Goal: Task Accomplishment & Management: Use online tool/utility

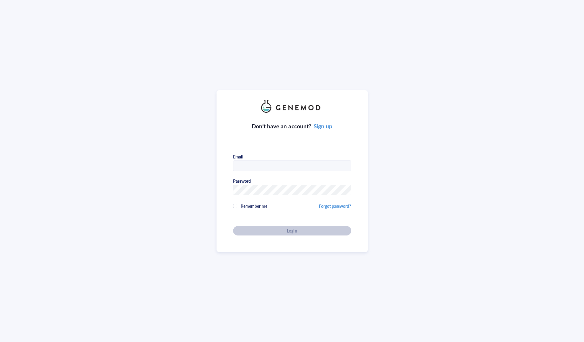
type input "[EMAIL_ADDRESS][DOMAIN_NAME]"
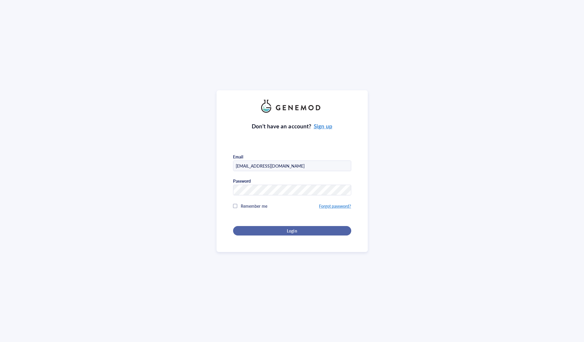
click at [309, 233] on button "Login" at bounding box center [292, 230] width 118 height 9
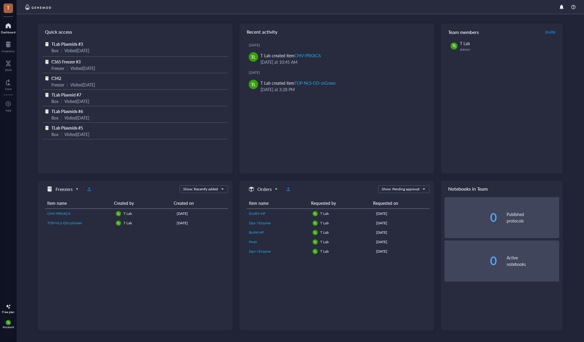
click at [64, 96] on span "TLab Plasmid #7" at bounding box center [66, 95] width 30 height 6
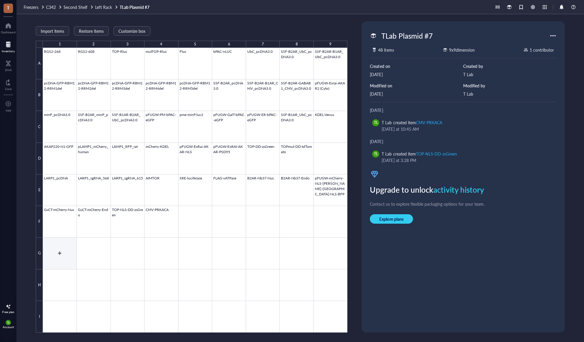
click at [60, 252] on div at bounding box center [195, 190] width 304 height 285
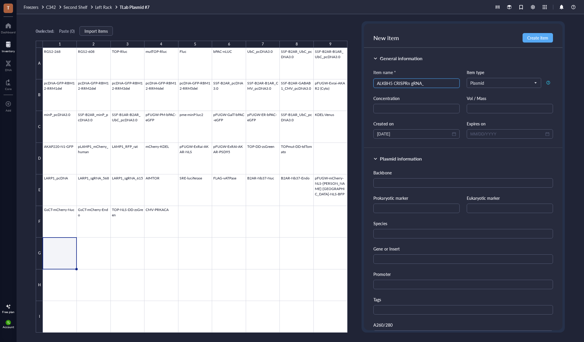
type input "ALKBH5 CRISPRn gRNA_1"
drag, startPoint x: 434, startPoint y: 83, endPoint x: 343, endPoint y: 74, distance: 91.4
click at [343, 74] on div "0 selected: Paste ( 0 ) Import items 1 2 3 4 5 6 7 8 9 A B C D E F G H I RGS2-2…" at bounding box center [300, 178] width 567 height 328
click at [80, 250] on div at bounding box center [195, 190] width 304 height 285
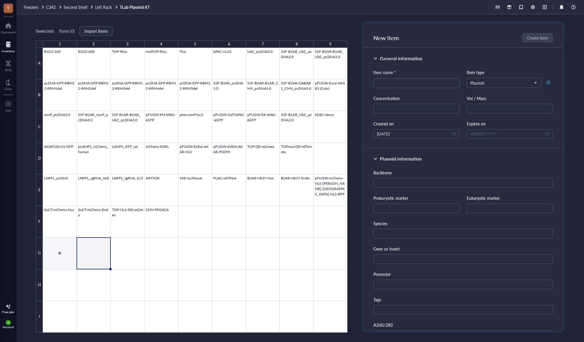
click at [64, 256] on div at bounding box center [195, 190] width 304 height 285
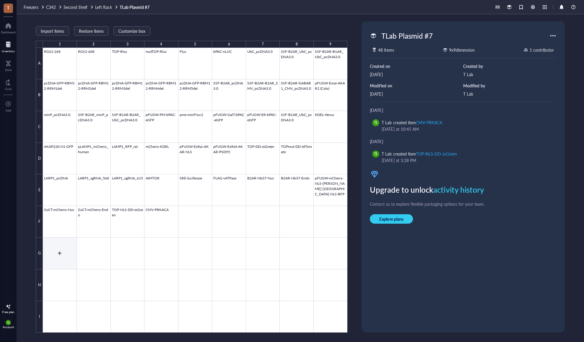
click at [52, 248] on div at bounding box center [195, 190] width 304 height 285
click at [68, 264] on div at bounding box center [195, 190] width 304 height 285
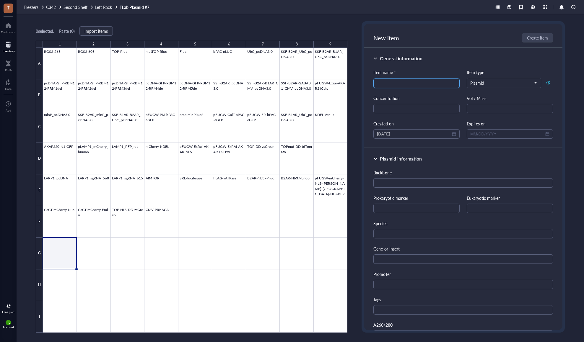
click at [425, 82] on input "search" at bounding box center [416, 83] width 79 height 9
paste input "ALKBH5 CRISPRn gRNA_1"
type input "ALKBH5 CRISPRn gRNA_1"
click at [533, 37] on span "Create item" at bounding box center [537, 37] width 21 height 5
click at [87, 247] on div at bounding box center [195, 190] width 304 height 285
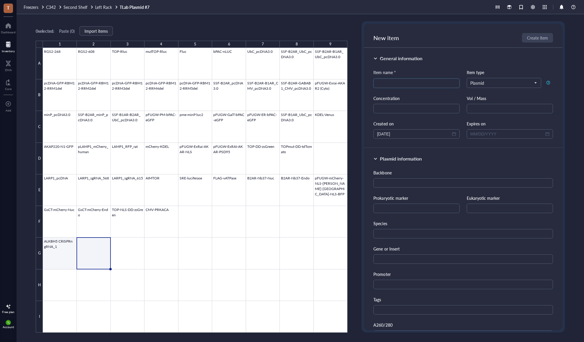
click at [74, 247] on div at bounding box center [195, 190] width 304 height 285
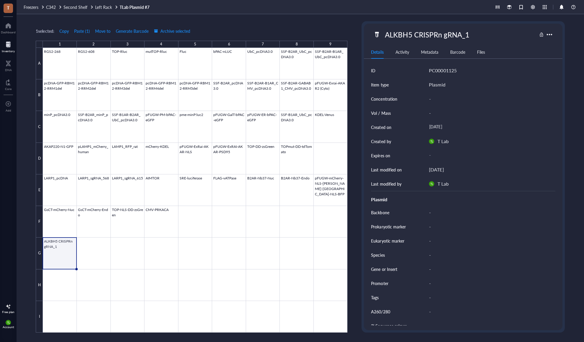
click at [74, 258] on div at bounding box center [195, 190] width 304 height 285
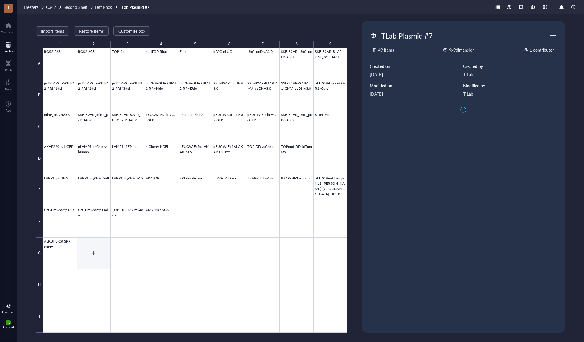
click at [106, 262] on div at bounding box center [195, 190] width 304 height 285
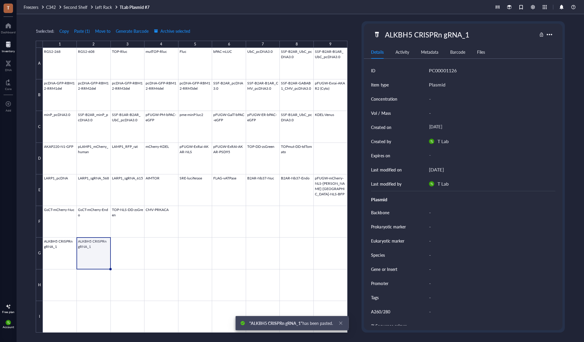
click at [82, 252] on div at bounding box center [195, 190] width 304 height 285
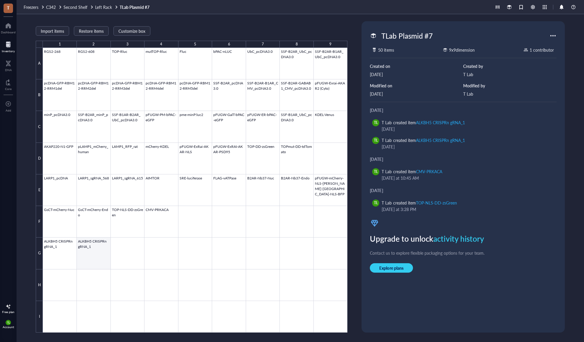
click at [93, 248] on div at bounding box center [195, 190] width 304 height 285
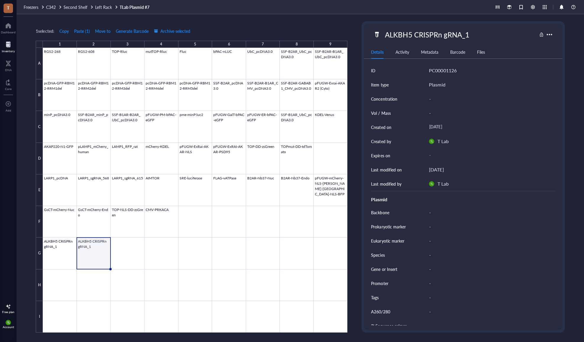
click at [551, 36] on div at bounding box center [548, 34] width 9 height 9
click at [468, 35] on div "ALKBH5 CRISPRn gRNA_1" at bounding box center [426, 34] width 89 height 12
drag, startPoint x: 470, startPoint y: 36, endPoint x: 466, endPoint y: 35, distance: 3.4
click at [466, 35] on input "ALKBH5 CRISPRn gRNA_1" at bounding box center [429, 35] width 95 height 12
type input "ALKBH5 CRISPRn gRNA_2"
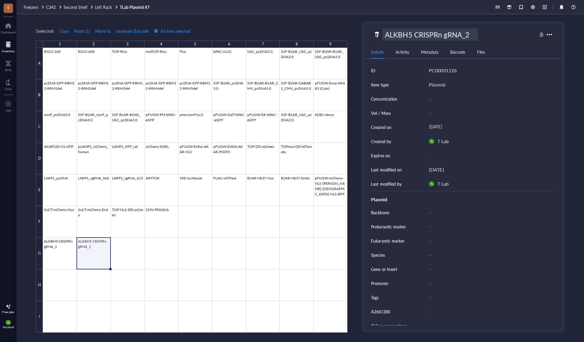
drag, startPoint x: 472, startPoint y: 36, endPoint x: 337, endPoint y: 53, distance: 135.4
click at [350, 27] on div "1 selected: Copy Paste ( 1 ) Move to Generate Barcode Archive selected 1 2 3 4 …" at bounding box center [300, 178] width 567 height 328
click at [166, 294] on div at bounding box center [195, 190] width 304 height 285
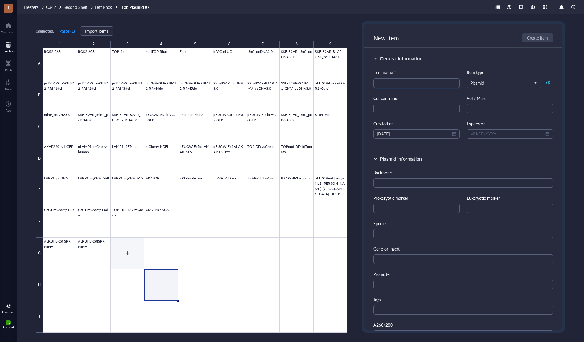
click at [128, 253] on div at bounding box center [195, 190] width 304 height 285
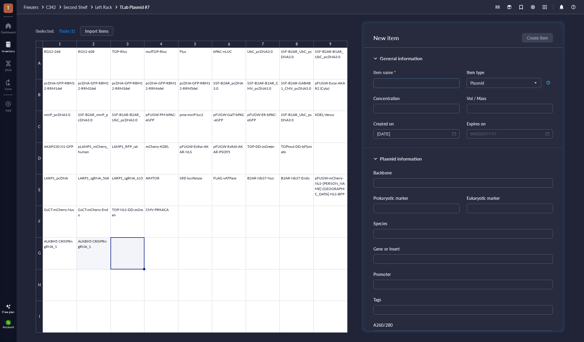
click at [101, 252] on div at bounding box center [195, 190] width 304 height 285
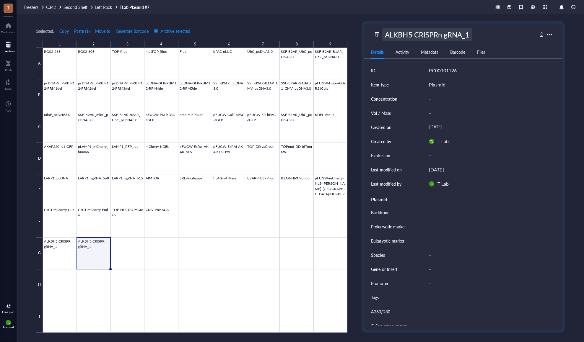
click at [470, 36] on div "ALKBH5 CRISPRn gRNA_1" at bounding box center [426, 34] width 89 height 12
type input "ALKBH5 CRISPRn gRNA_2"
click at [517, 69] on div "PC00001126" at bounding box center [492, 70] width 126 height 14
click at [124, 246] on div at bounding box center [195, 190] width 304 height 285
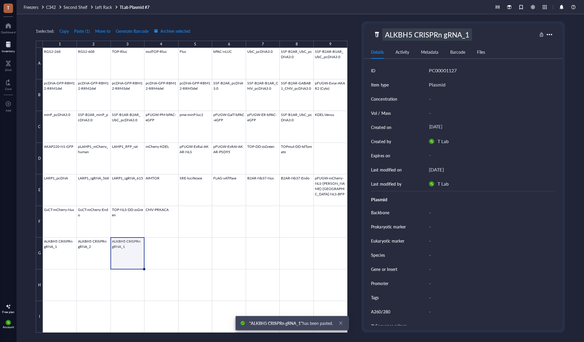
click at [469, 36] on div "ALKBH5 CRISPRn gRNA_1" at bounding box center [426, 34] width 89 height 12
type input "ALKBH5 CRISPRn gRNA_3"
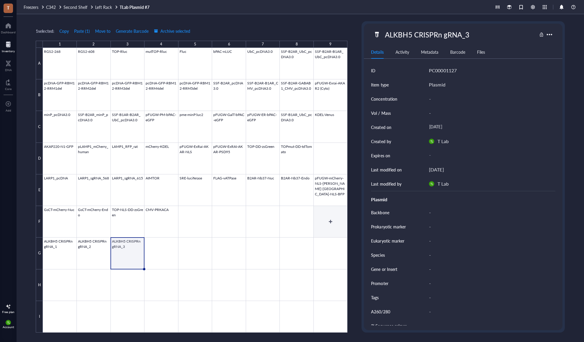
click at [320, 218] on div at bounding box center [195, 190] width 304 height 285
